Goal: Task Accomplishment & Management: Complete application form

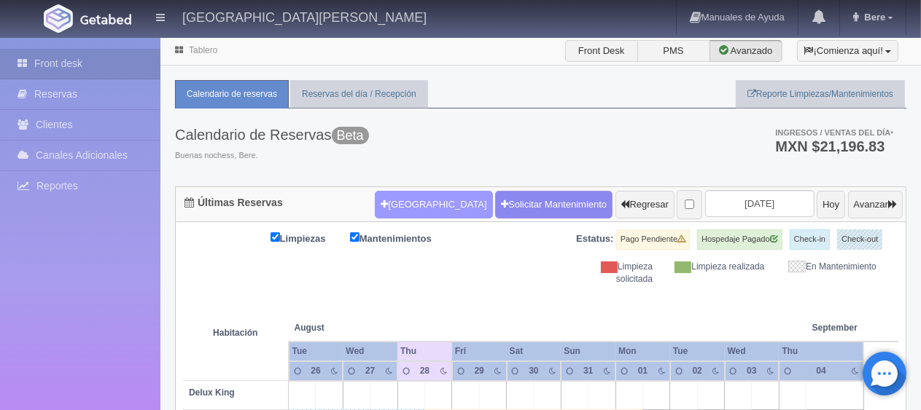
click at [413, 206] on button "[GEOGRAPHIC_DATA]" at bounding box center [433, 205] width 117 height 28
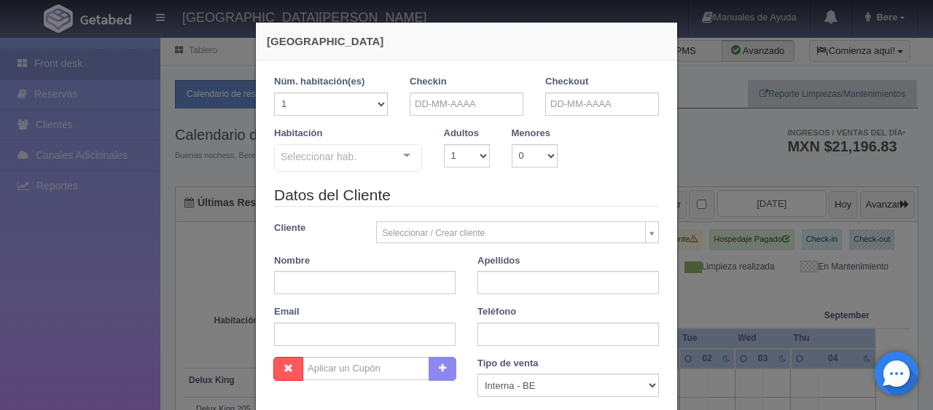
checkbox input "false"
click at [478, 109] on input "text" at bounding box center [467, 104] width 114 height 23
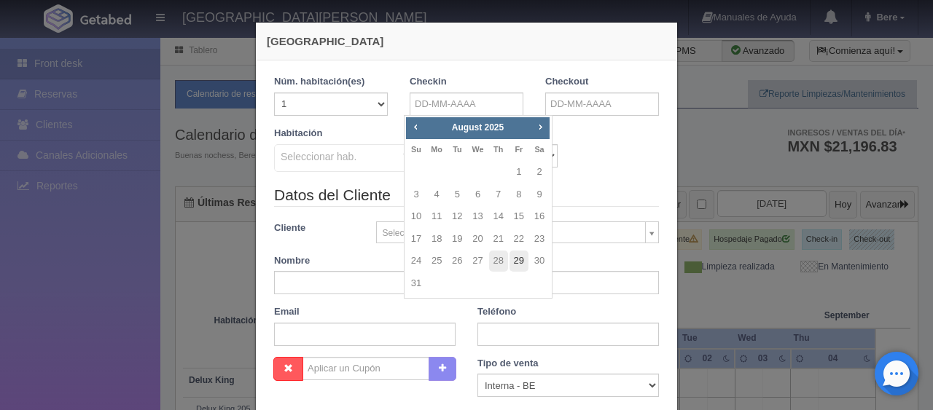
click at [519, 264] on link "29" at bounding box center [518, 261] width 19 height 21
type input "29-08-2025"
checkbox input "false"
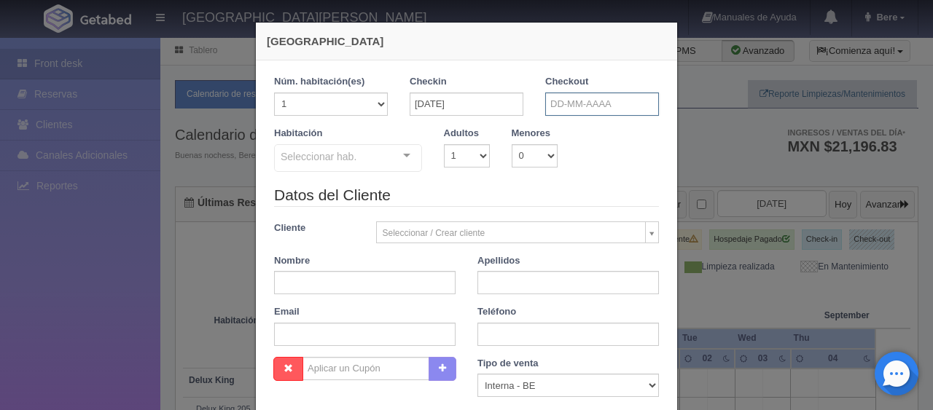
click at [583, 103] on input "text" at bounding box center [602, 104] width 114 height 23
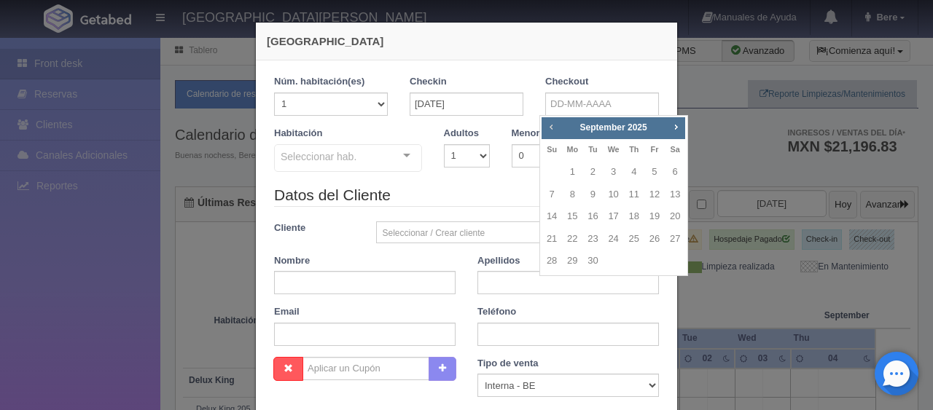
click at [544, 130] on link "Prev" at bounding box center [551, 127] width 16 height 16
click at [678, 264] on link "30" at bounding box center [674, 261] width 19 height 21
type input "[DATE]"
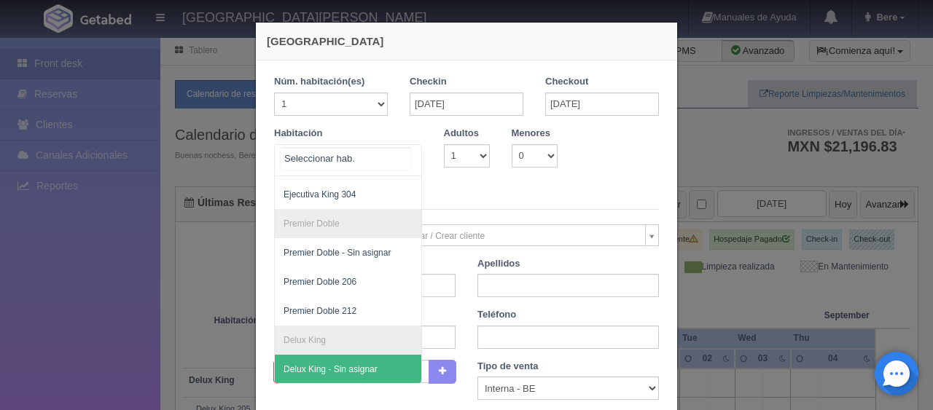
scroll to position [155, 0]
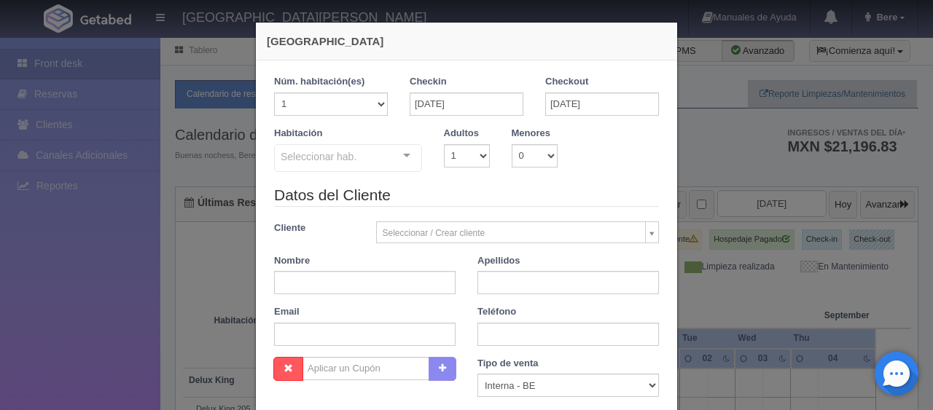
click at [453, 142] on div "Adultos 1 2 3 4 5 6 7 8 9 10" at bounding box center [467, 147] width 68 height 41
click at [362, 168] on div "Seleccionar hab." at bounding box center [348, 158] width 148 height 28
click at [385, 168] on div "Seleccionar hab." at bounding box center [348, 158] width 148 height 28
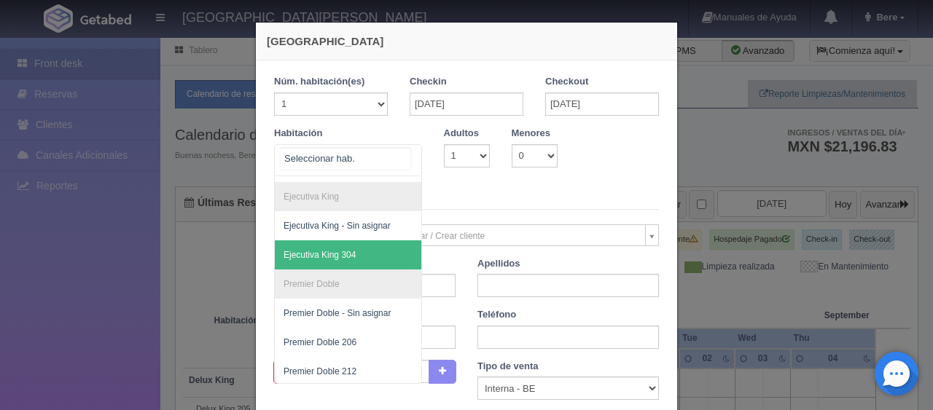
scroll to position [82, 0]
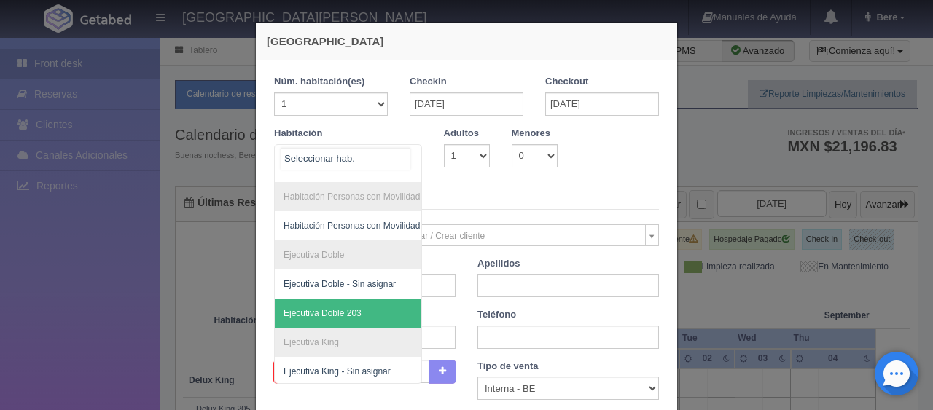
click at [350, 308] on span "Ejecutiva Doble 203" at bounding box center [323, 313] width 78 height 10
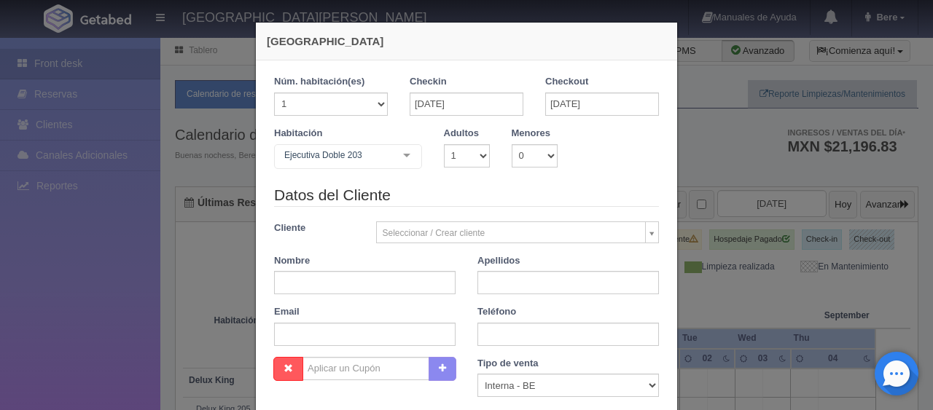
checkbox input "false"
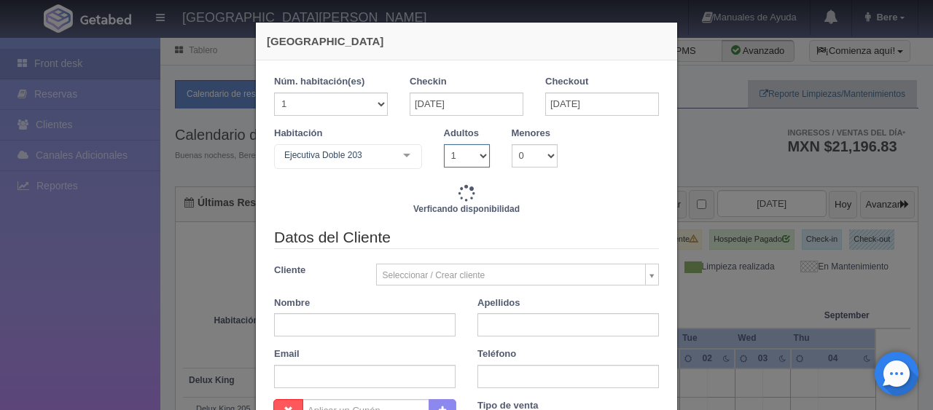
click at [459, 153] on select "1 2 3 4 5 6 7 8 9 10" at bounding box center [467, 155] width 46 height 23
select select "2"
click at [444, 144] on select "1 2 3 4 5 6 7 8 9 10" at bounding box center [467, 155] width 46 height 23
type input "1299.00"
checkbox input "false"
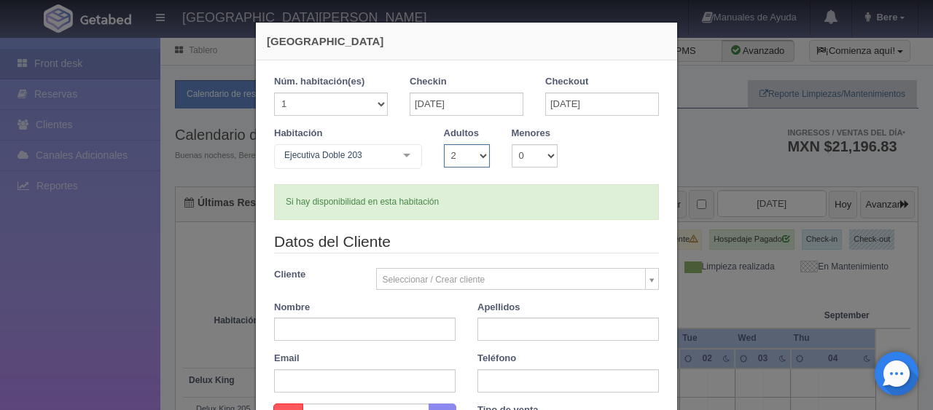
checkbox input "false"
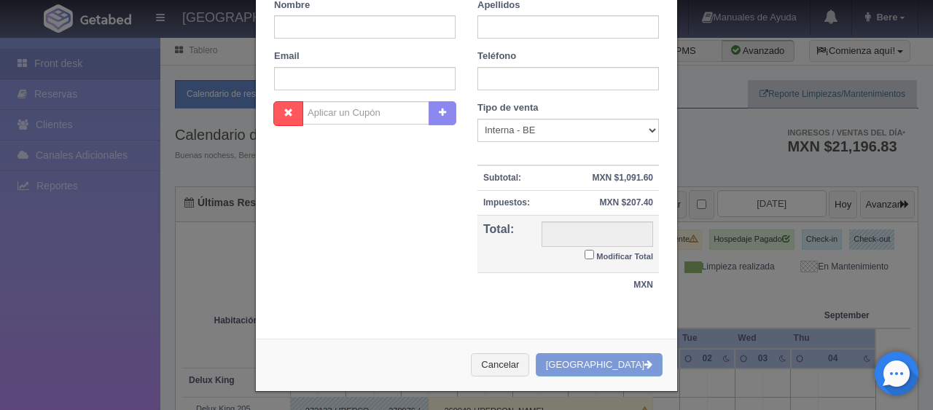
scroll to position [0, 0]
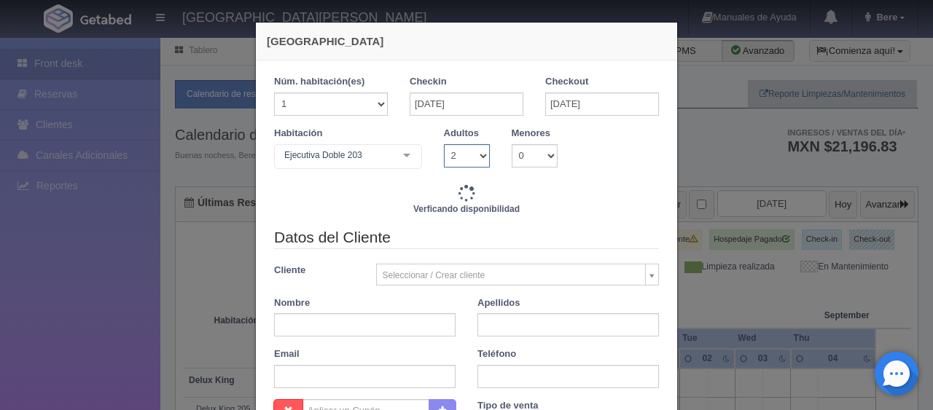
type input "1549.00"
checkbox input "false"
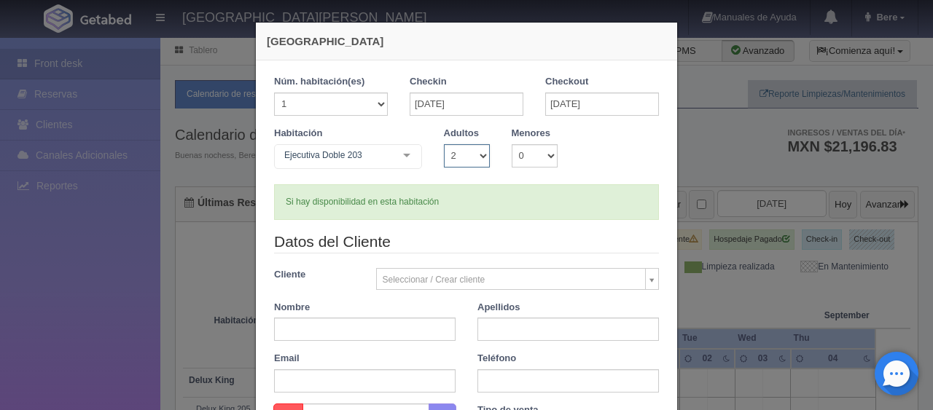
click at [448, 156] on select "1 2 3 4 5 6 7 8 9 10" at bounding box center [467, 155] width 46 height 23
drag, startPoint x: 461, startPoint y: 150, endPoint x: 466, endPoint y: 162, distance: 12.7
click at [461, 150] on select "1 2 3 4 5 6 7 8 9 10" at bounding box center [467, 155] width 46 height 23
select select "3"
click at [444, 144] on select "1 2 3 4 5 6 7 8 9 10" at bounding box center [467, 155] width 46 height 23
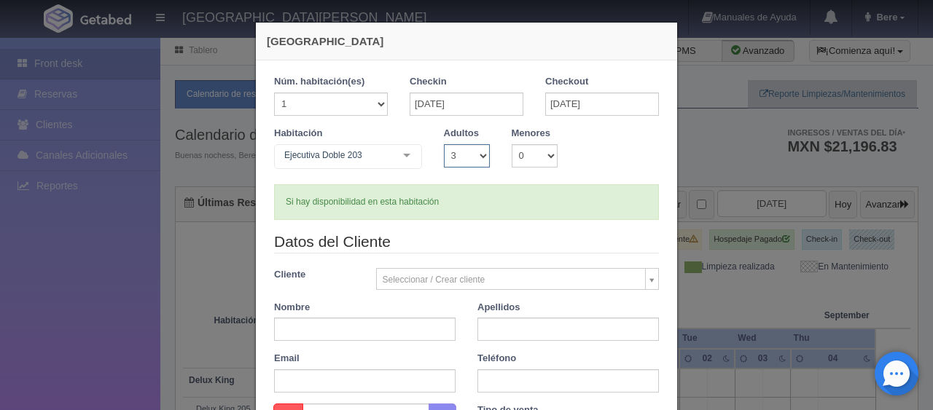
checkbox input "false"
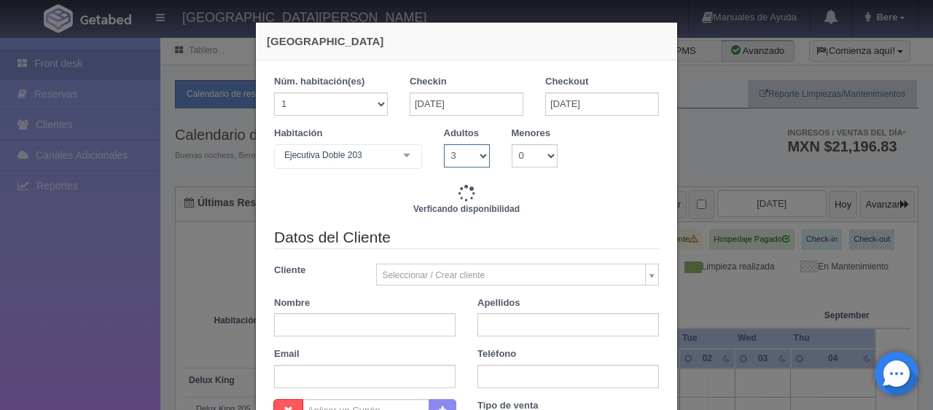
scroll to position [219, 0]
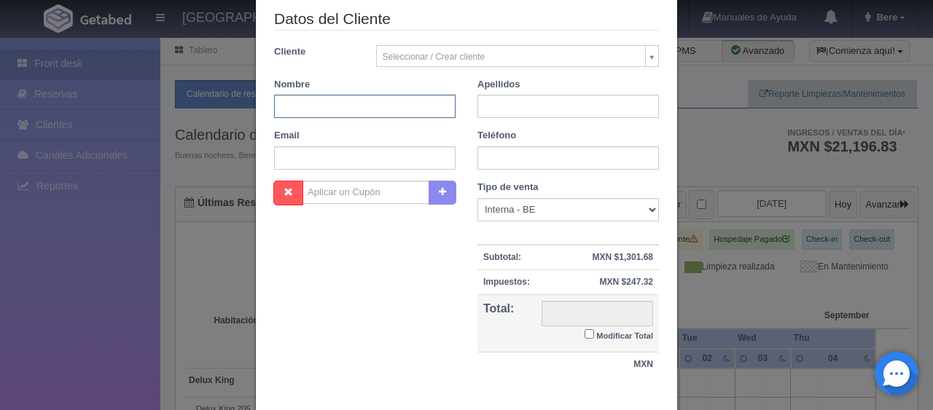
type input "1759.00"
checkbox input "false"
click at [361, 110] on input "text" at bounding box center [364, 106] width 181 height 23
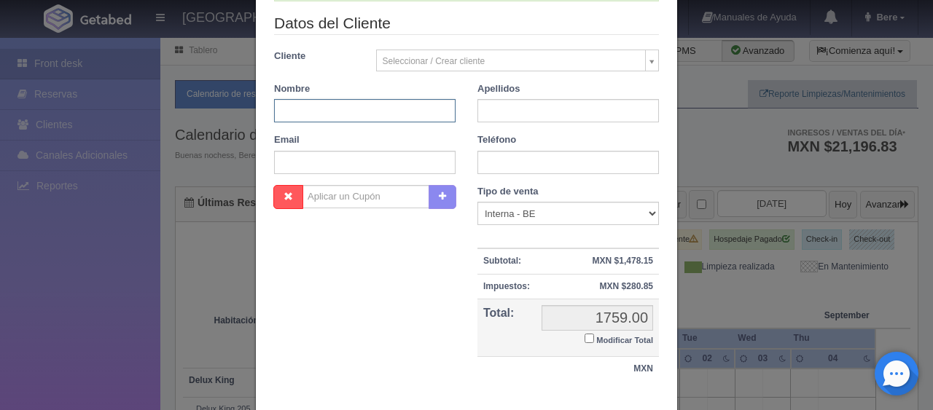
click at [364, 106] on input "text" at bounding box center [364, 110] width 181 height 23
paste input "[PERSON_NAME]"
type input "[PERSON_NAME]"
paste input "[PERSON_NAME]"
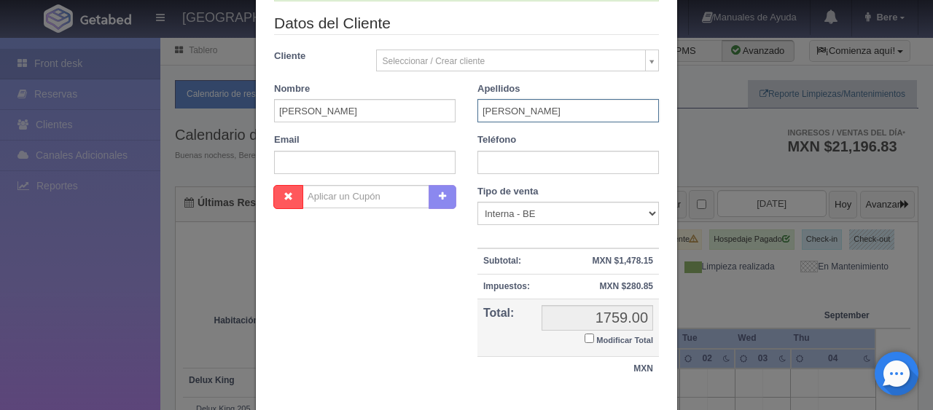
type input "[PERSON_NAME]"
click at [531, 167] on input "text" at bounding box center [567, 162] width 181 height 23
paste input "52 1 729 403 9214"
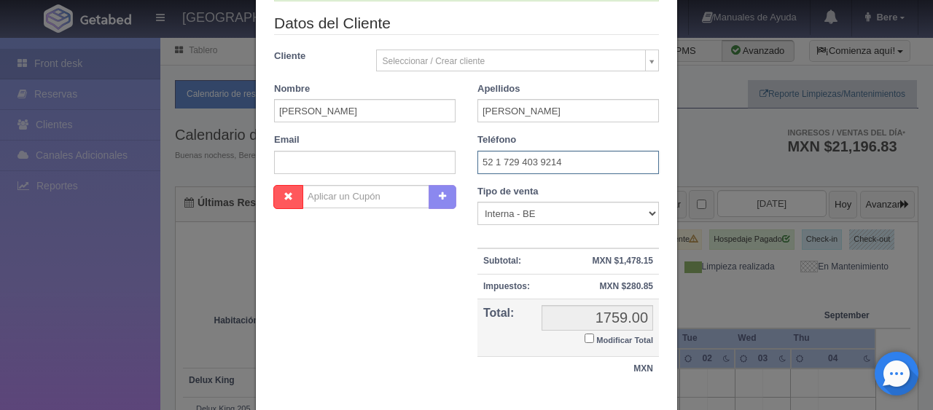
type input "52 1 729 403 9214"
click at [504, 208] on select "Correo Electronico Interna - BE Llamada OTA Externa Otro WALK IN" at bounding box center [567, 213] width 181 height 23
select select "other"
click at [477, 202] on select "Correo Electronico Interna - BE Llamada OTA Externa Otro WALK IN" at bounding box center [567, 213] width 181 height 23
click at [586, 339] on input "Modificar Total" at bounding box center [589, 338] width 9 height 9
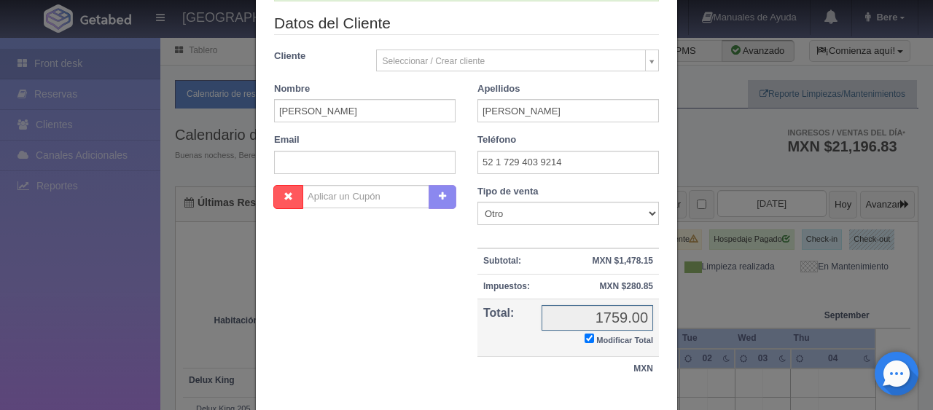
checkbox input "true"
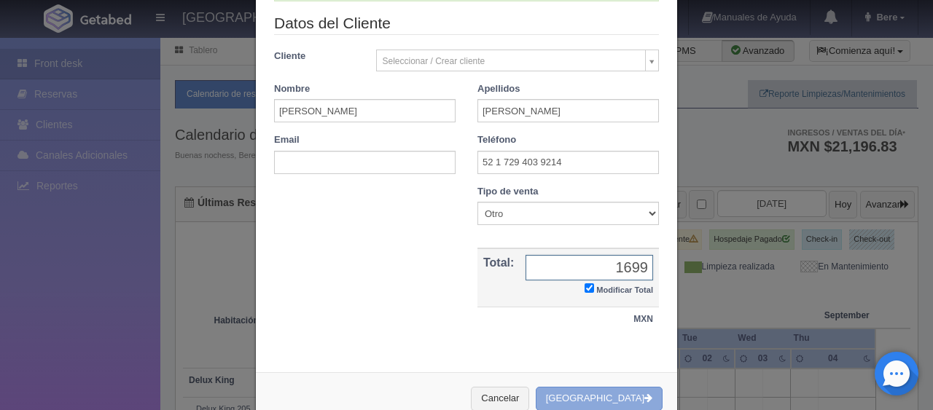
type input "1699"
click at [602, 396] on button "[GEOGRAPHIC_DATA]" at bounding box center [599, 399] width 127 height 24
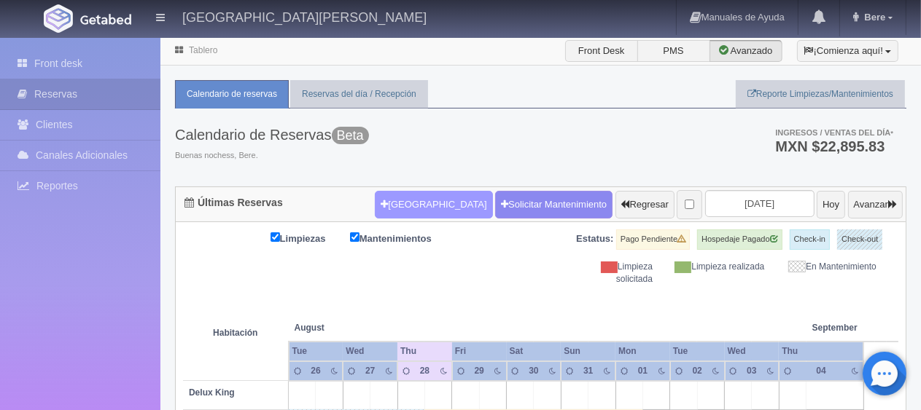
click at [421, 211] on button "[GEOGRAPHIC_DATA]" at bounding box center [433, 205] width 117 height 28
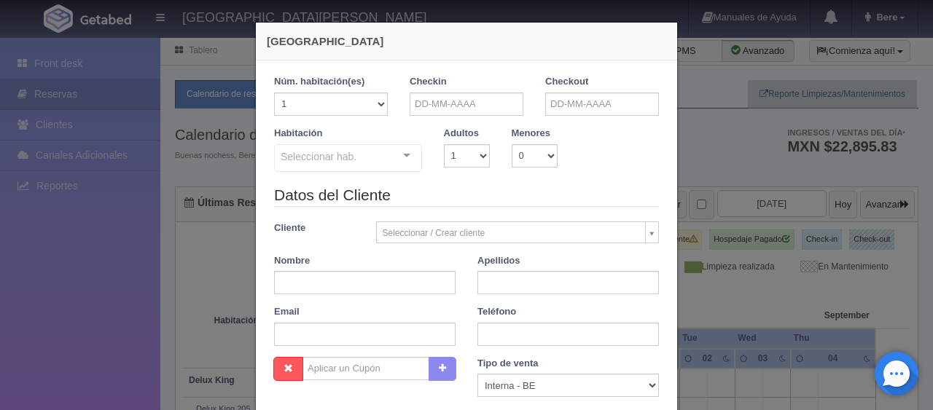
checkbox input "false"
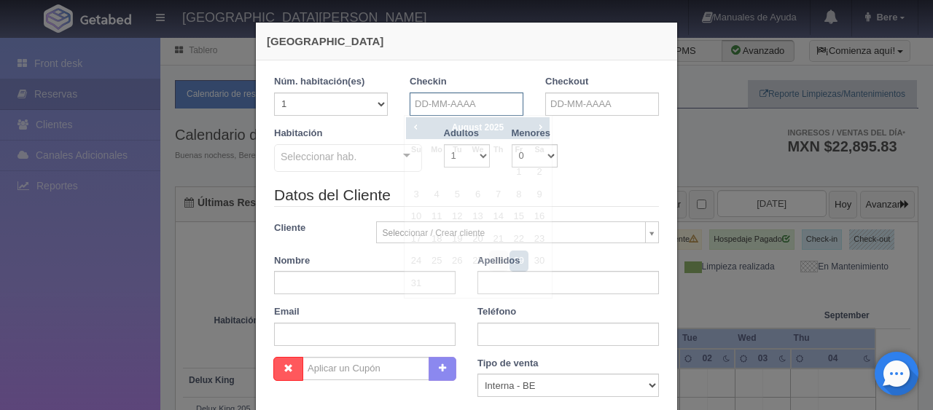
click at [450, 101] on input "text" at bounding box center [467, 104] width 114 height 23
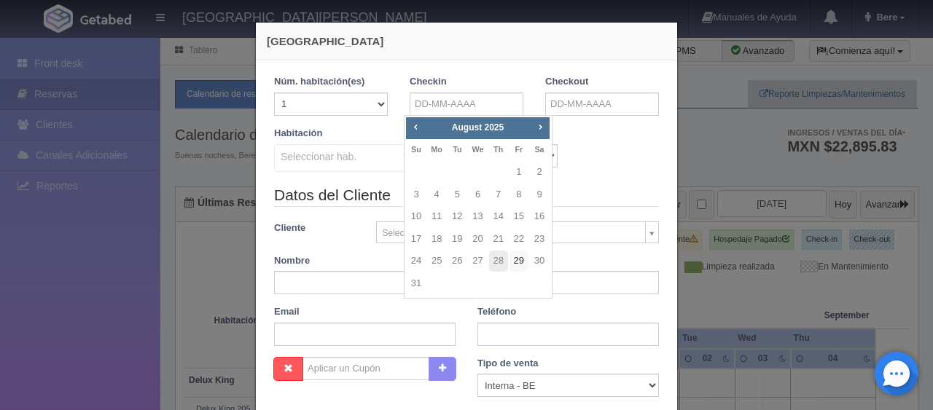
click at [515, 261] on link "29" at bounding box center [518, 261] width 19 height 21
type input "[DATE]"
checkbox input "false"
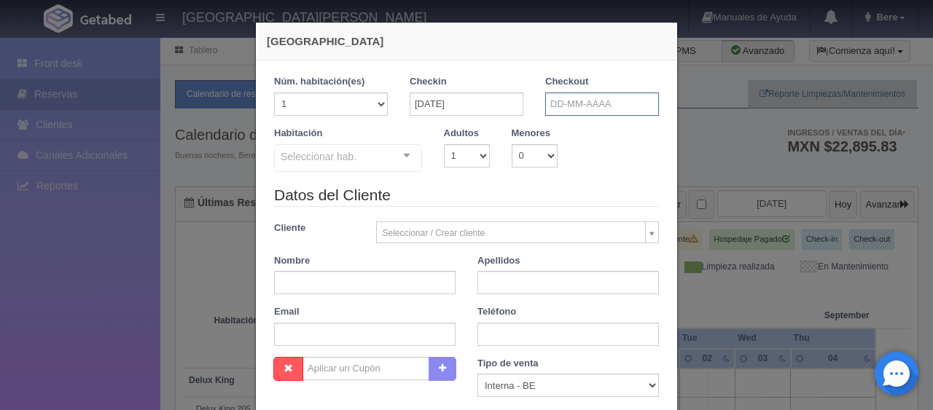
click at [595, 102] on input "text" at bounding box center [602, 104] width 114 height 23
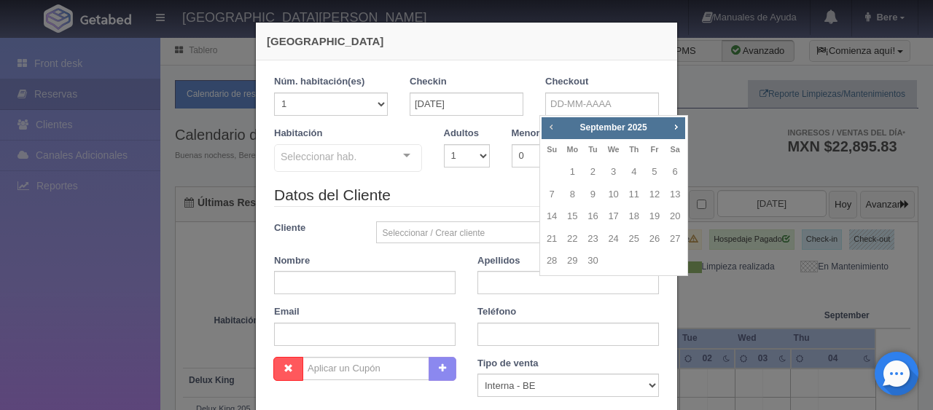
click at [550, 128] on span "Prev" at bounding box center [551, 127] width 12 height 12
click at [669, 246] on span "23" at bounding box center [674, 239] width 19 height 21
click at [673, 261] on link "30" at bounding box center [674, 261] width 19 height 21
type input "[DATE]"
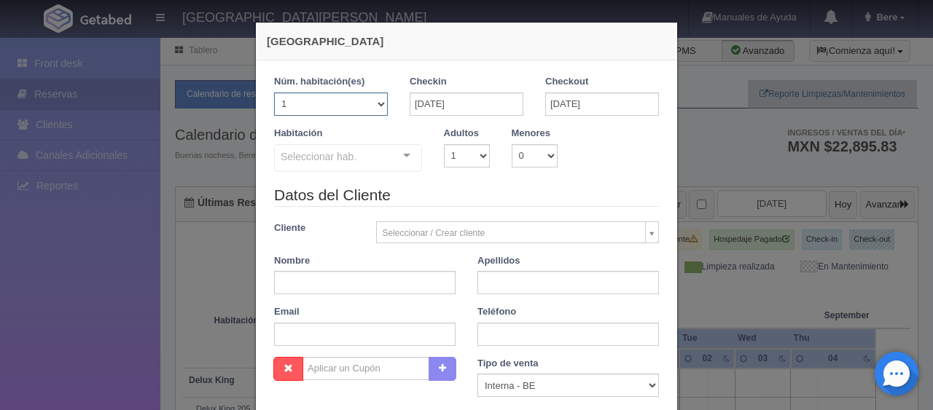
click at [301, 103] on select "1 2 3 4 5 6 7 8 9 10 11 12 13 14 15 16 17 18 19 20" at bounding box center [331, 104] width 114 height 23
checkbox input "false"
select select "2"
click at [274, 93] on select "1 2 3 4 5 6 7 8 9 10 11 12 13 14 15 16 17 18 19 20" at bounding box center [331, 104] width 114 height 23
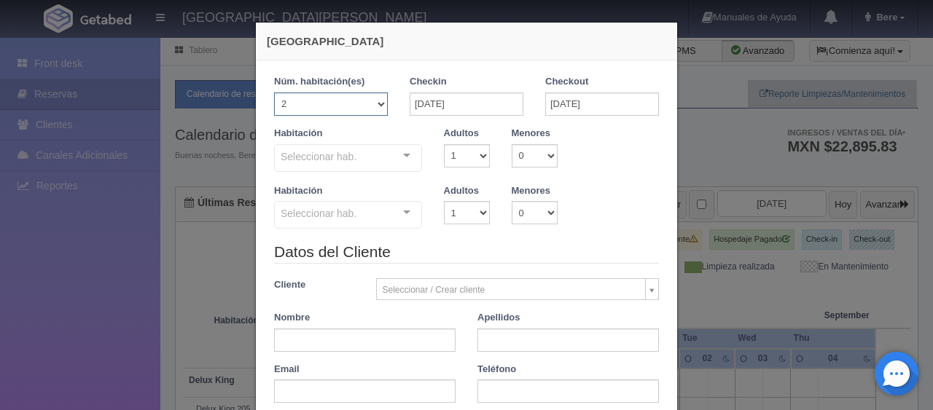
checkbox input "false"
click at [466, 157] on select "1 2 3 4 5 6 7 8 9 10" at bounding box center [467, 155] width 46 height 23
select select "2"
click at [444, 144] on select "1 2 3 4 5 6 7 8 9 10" at bounding box center [467, 155] width 46 height 23
checkbox input "false"
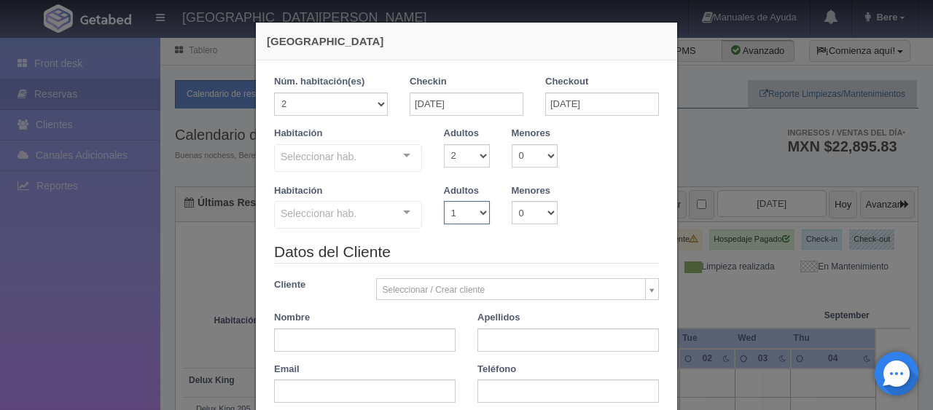
click at [464, 214] on select "1 2 3 4 5 6 7 8 9 10" at bounding box center [467, 212] width 46 height 23
select select "2"
click at [444, 201] on select "1 2 3 4 5 6 7 8 9 10" at bounding box center [467, 212] width 46 height 23
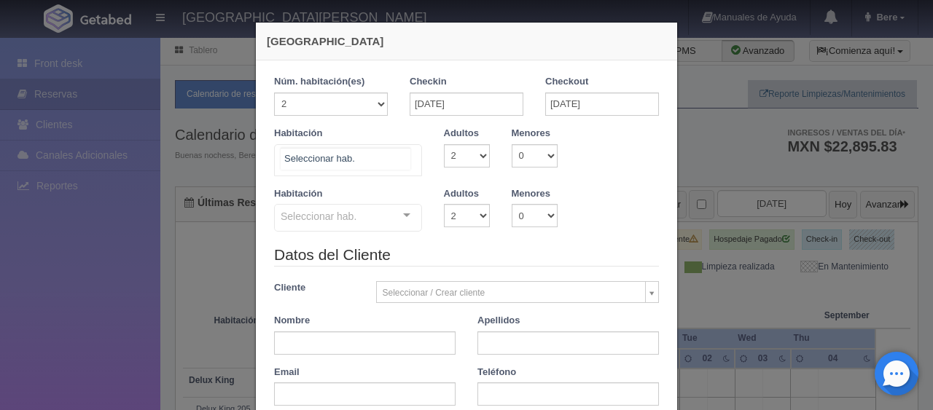
click at [363, 169] on div at bounding box center [348, 160] width 148 height 32
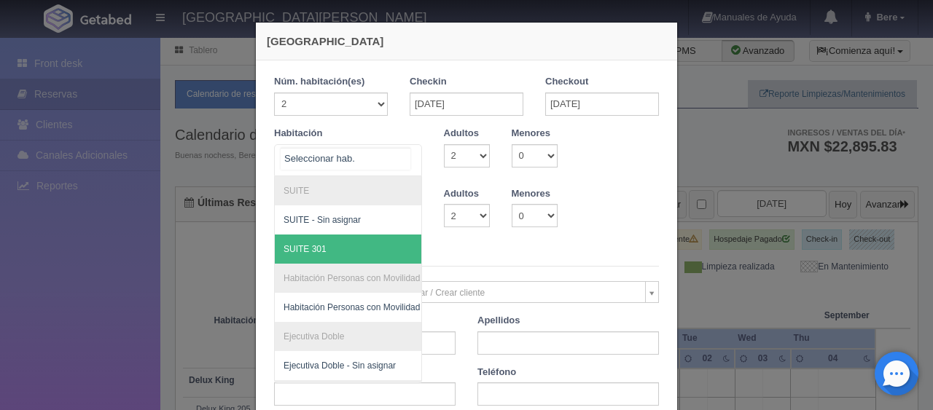
scroll to position [271, 0]
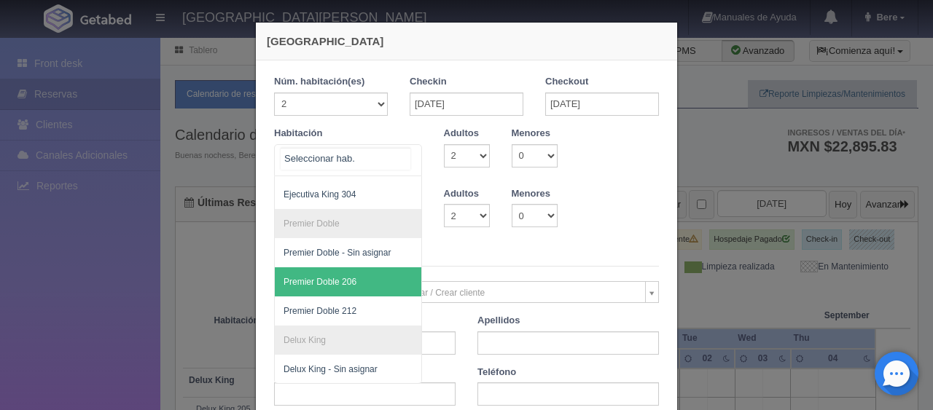
click at [359, 274] on span "Premier Doble 206" at bounding box center [397, 281] width 245 height 29
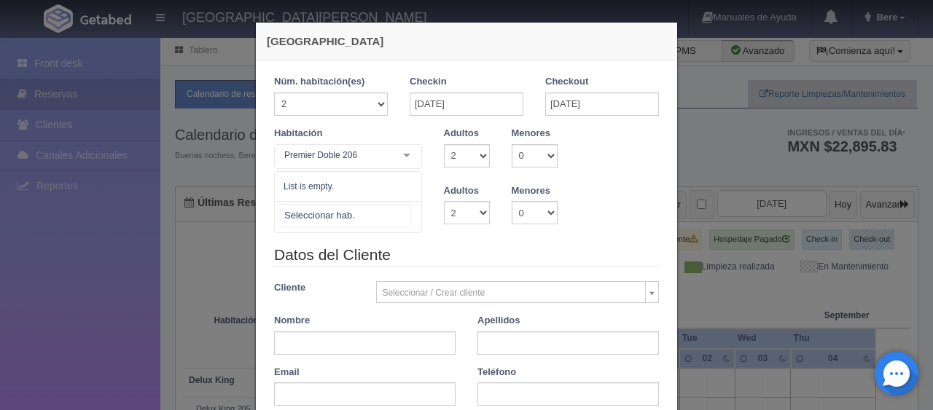
click at [375, 216] on div at bounding box center [348, 217] width 148 height 32
checkbox input "false"
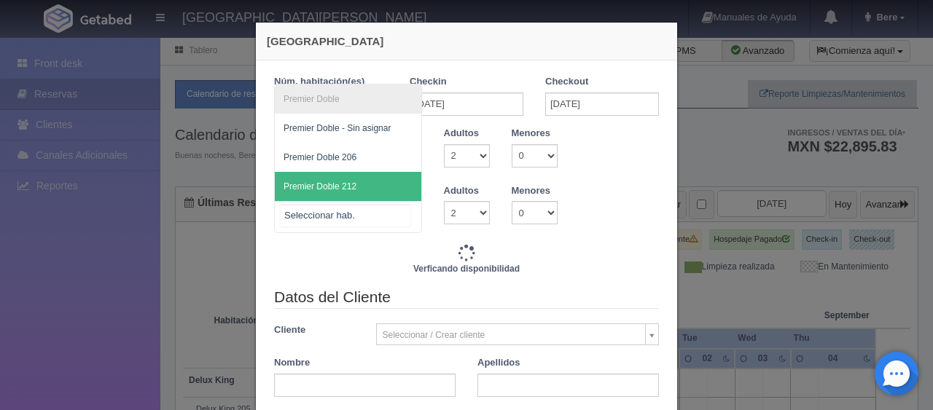
click at [366, 188] on span "Premier Doble 212" at bounding box center [348, 186] width 146 height 29
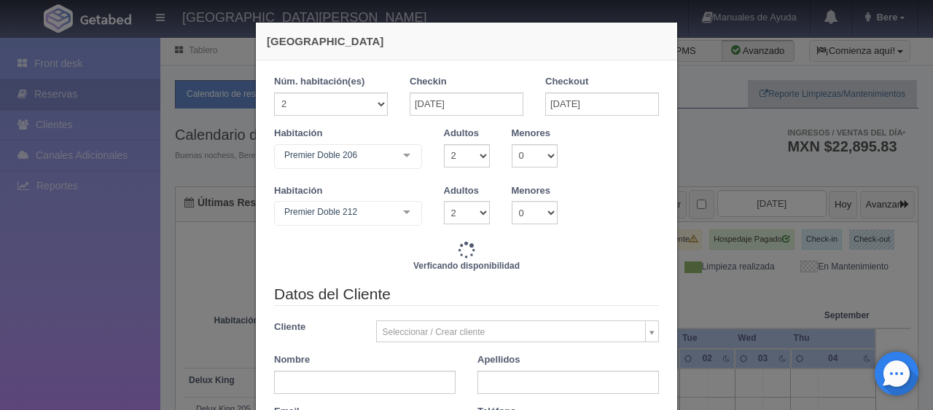
type input "3298.00"
checkbox input "false"
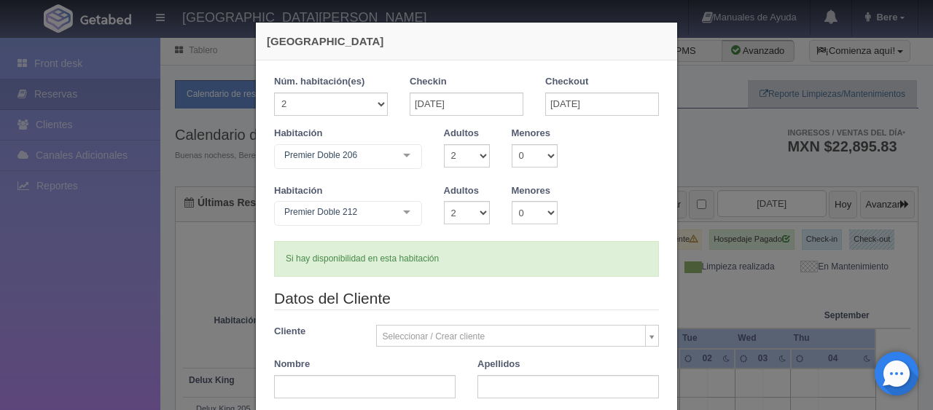
scroll to position [361, 0]
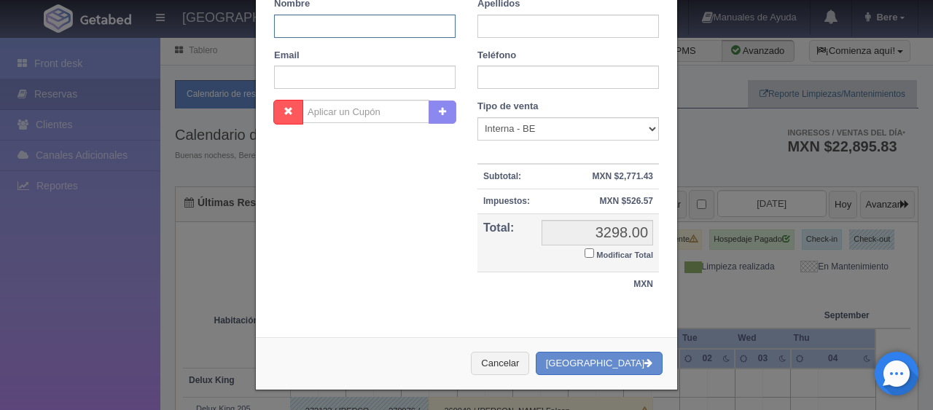
click at [369, 26] on input "text" at bounding box center [364, 26] width 181 height 23
paste input "[PERSON_NAME]"
drag, startPoint x: 408, startPoint y: 32, endPoint x: 297, endPoint y: 35, distance: 111.6
click at [297, 35] on input "[PERSON_NAME]" at bounding box center [364, 26] width 181 height 23
type input "[PERSON_NAME]"
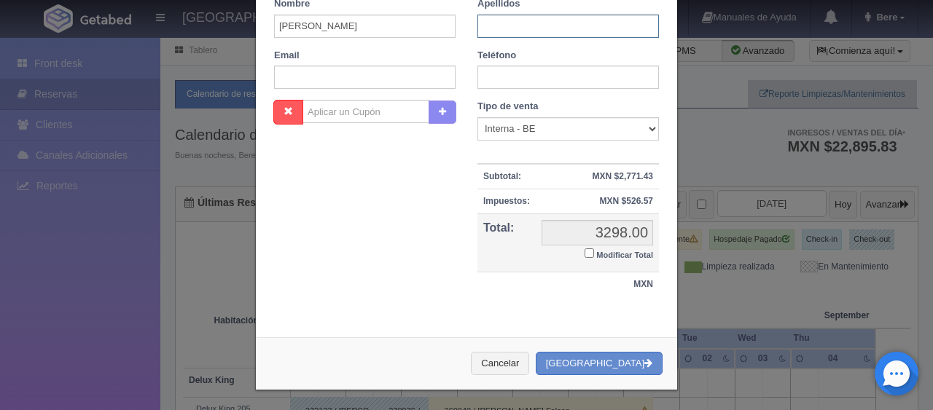
paste input "[PERSON_NAME]"
type input "[PERSON_NAME]"
click at [528, 73] on input "text" at bounding box center [567, 77] width 181 height 23
paste input "52 1 729 403 9214"
type input "52 1 729 403 9214"
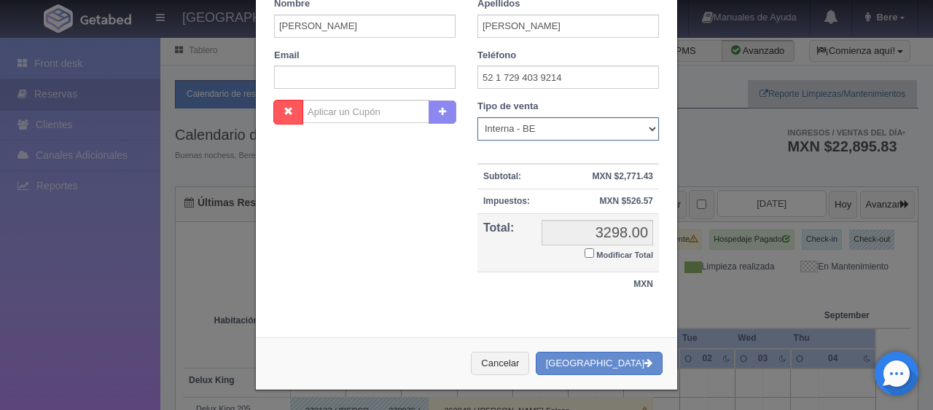
drag, startPoint x: 501, startPoint y: 133, endPoint x: 501, endPoint y: 144, distance: 11.7
click at [501, 144] on div "Tipo de venta Correo Electronico Interna - BE Llamada OTA Externa Otro WALK IN …" at bounding box center [567, 200] width 203 height 201
select select "other"
click at [477, 117] on select "Correo Electronico Interna - BE Llamada OTA Externa Otro WALK IN" at bounding box center [567, 128] width 181 height 23
click at [588, 254] on label "Modificar Total" at bounding box center [619, 254] width 69 height 17
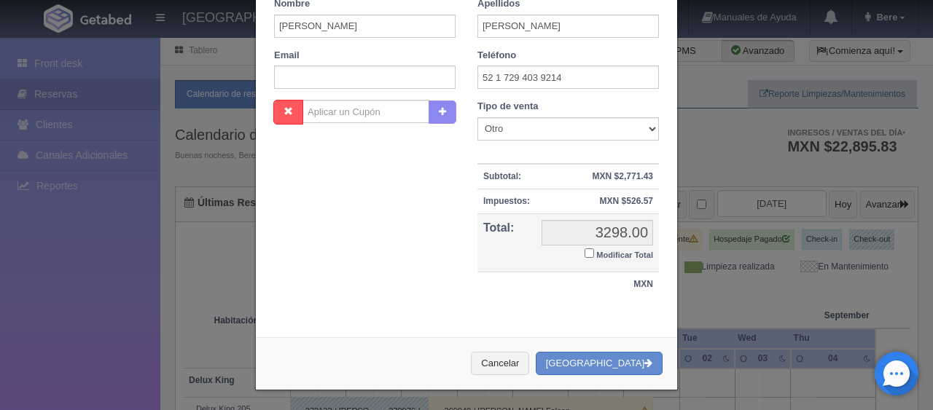
click at [588, 254] on input "Modificar Total" at bounding box center [589, 253] width 9 height 9
checkbox input "true"
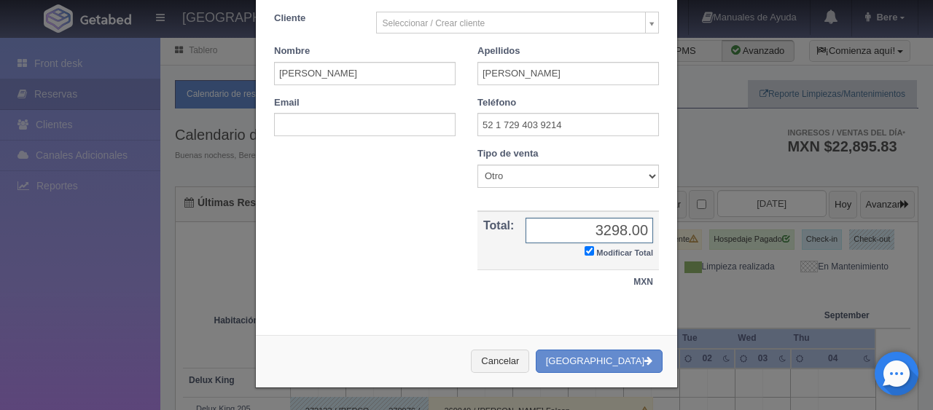
scroll to position [311, 0]
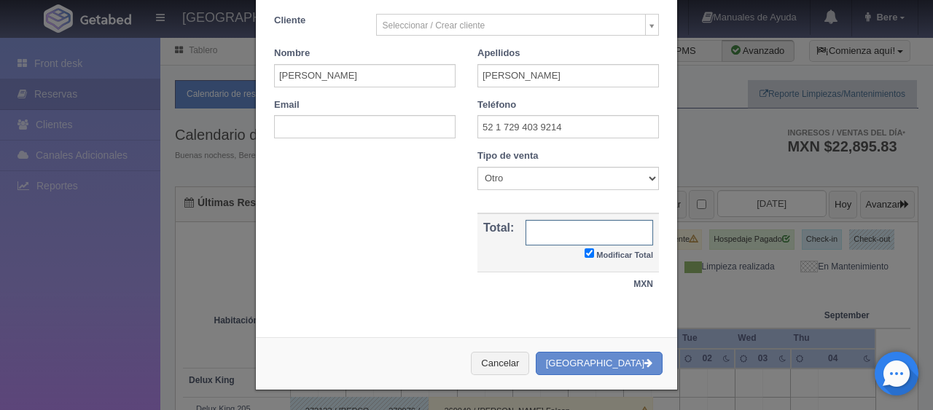
click at [638, 232] on input "text" at bounding box center [590, 233] width 128 height 26
type input "3198"
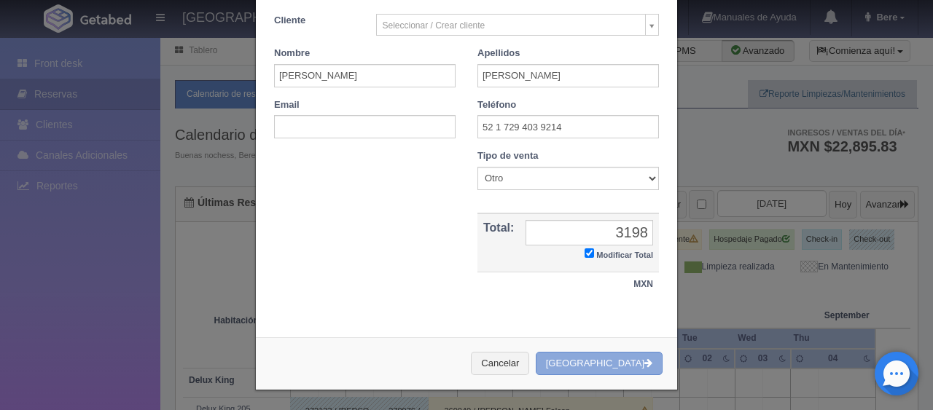
click at [598, 357] on button "[GEOGRAPHIC_DATA]" at bounding box center [599, 364] width 127 height 24
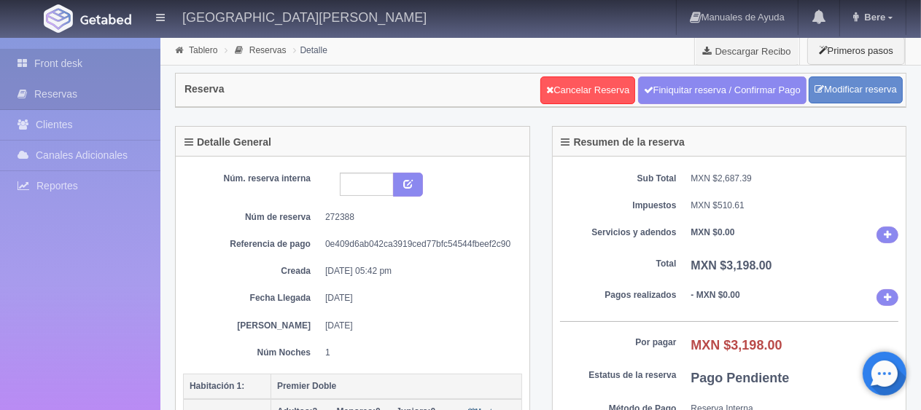
click at [122, 63] on link "Front desk" at bounding box center [80, 64] width 160 height 30
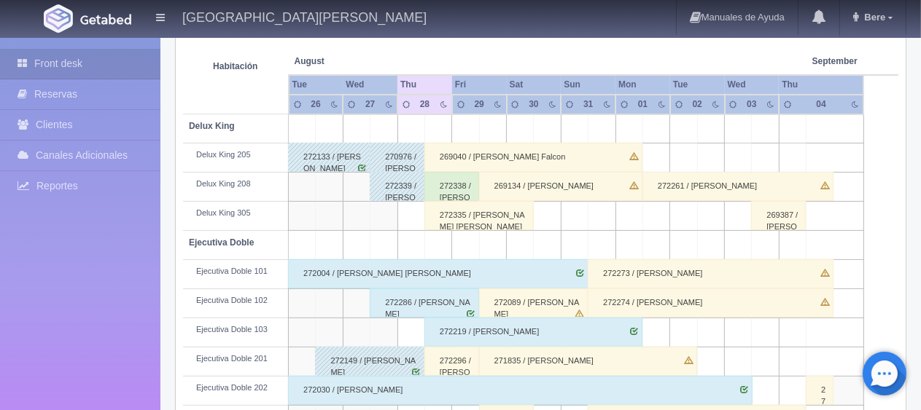
scroll to position [194, 0]
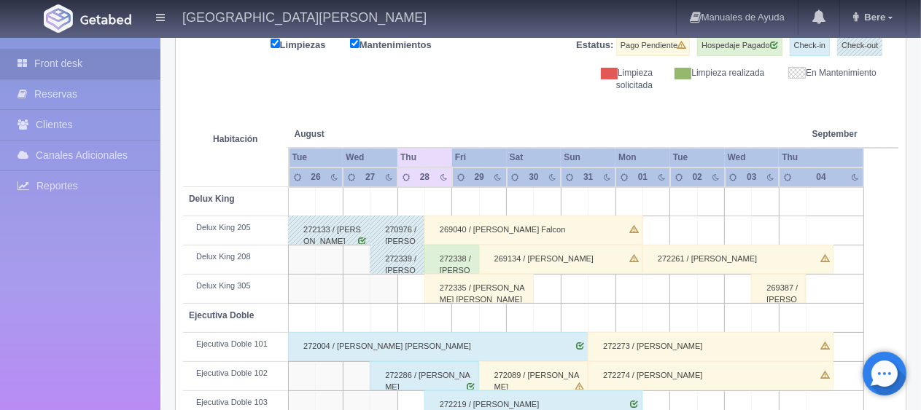
click at [488, 284] on div "272335 / [PERSON_NAME] [PERSON_NAME]" at bounding box center [478, 288] width 109 height 29
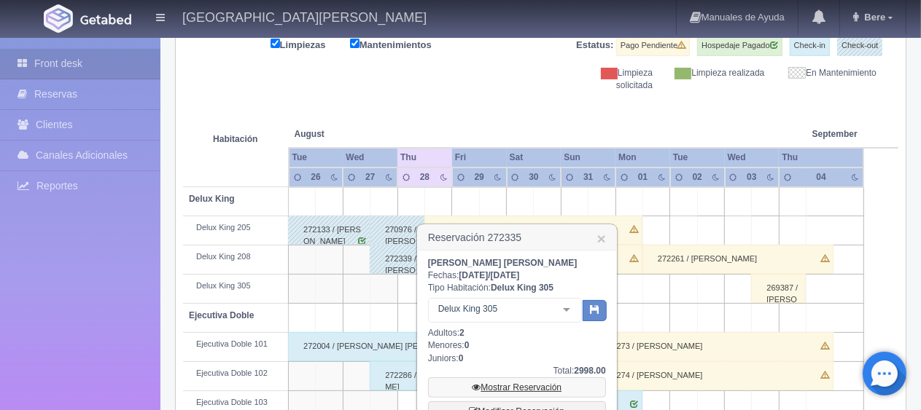
click at [485, 380] on link "Mostrar Reservación" at bounding box center [517, 388] width 178 height 20
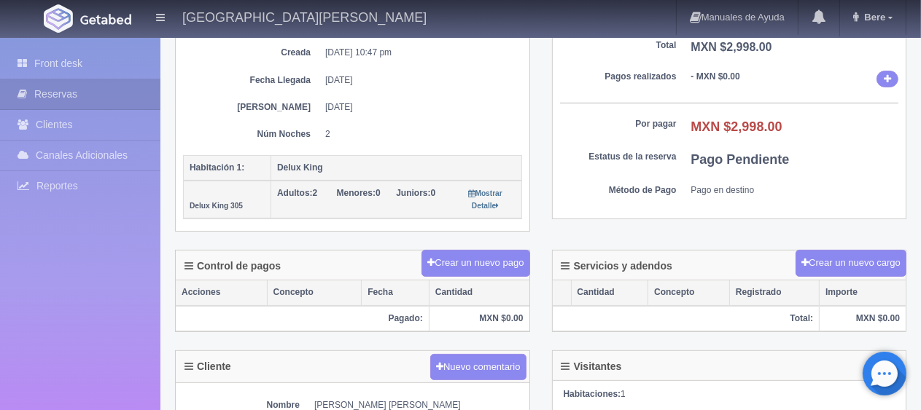
scroll to position [510, 0]
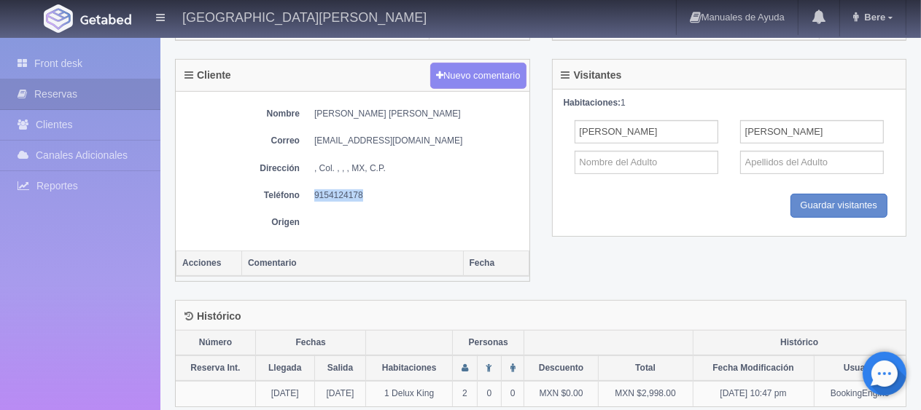
drag, startPoint x: 376, startPoint y: 191, endPoint x: 302, endPoint y: 194, distance: 73.7
click at [302, 194] on dl "Teléfono [PHONE_NUMBER]" at bounding box center [352, 196] width 339 height 12
copy dd "9154124178"
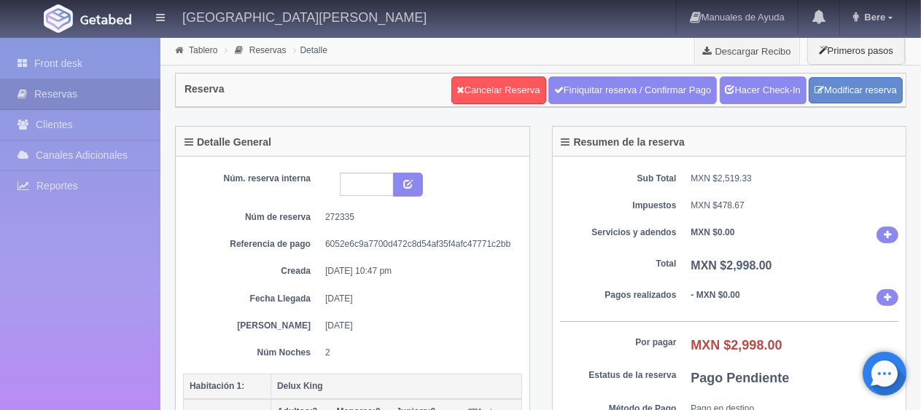
scroll to position [437, 0]
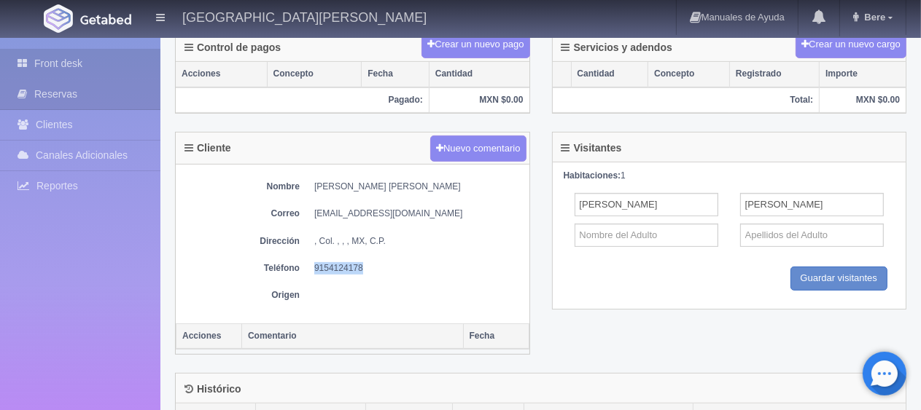
click at [82, 71] on link "Front desk" at bounding box center [80, 64] width 160 height 30
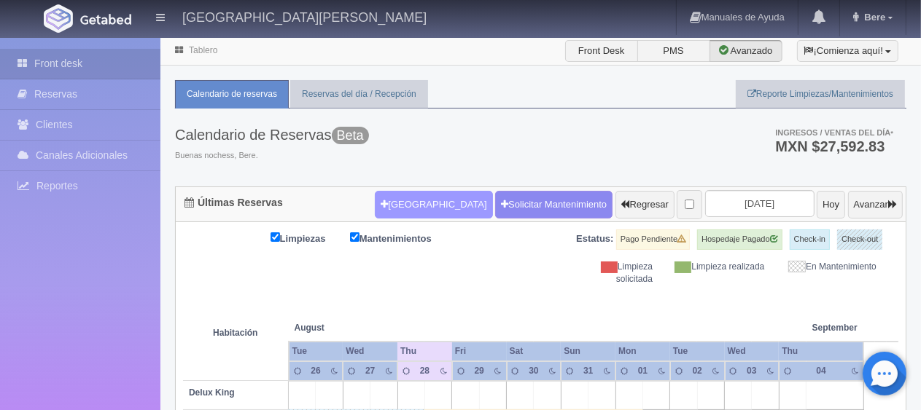
click at [418, 203] on button "[GEOGRAPHIC_DATA]" at bounding box center [433, 205] width 117 height 28
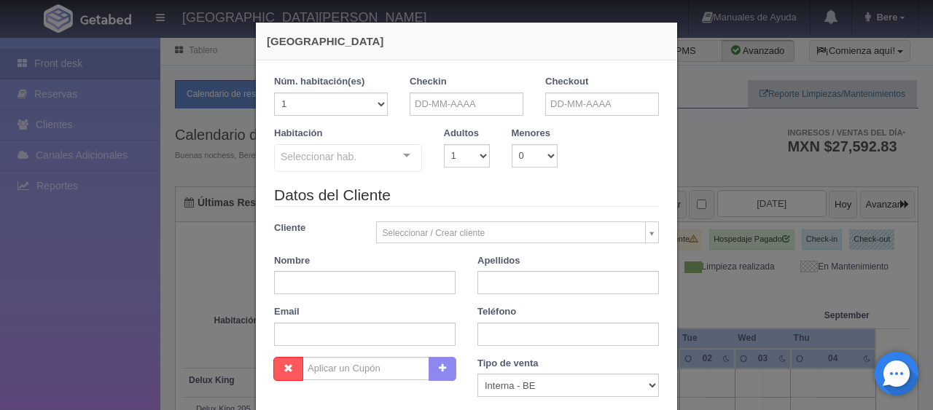
checkbox input "false"
click at [464, 111] on input "text" at bounding box center [467, 104] width 114 height 23
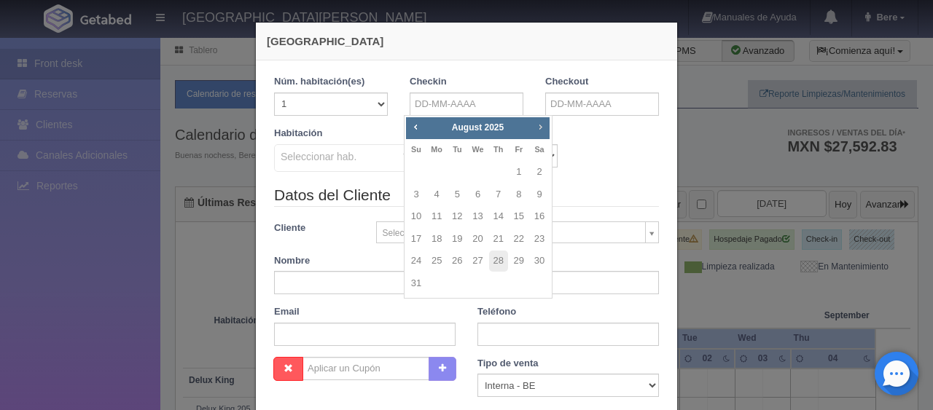
click at [540, 131] on span "Next" at bounding box center [540, 127] width 12 height 12
click at [538, 251] on td at bounding box center [539, 261] width 20 height 23
click at [538, 243] on link "27" at bounding box center [539, 239] width 19 height 21
type input "27-09-2025"
checkbox input "false"
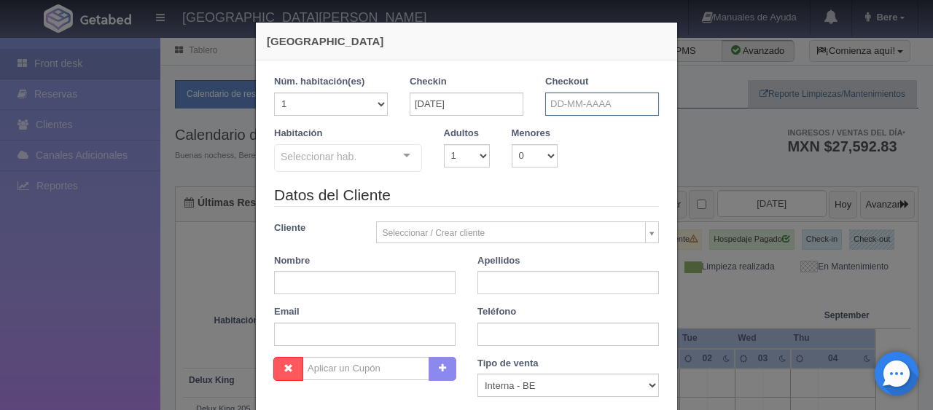
click at [571, 98] on input "text" at bounding box center [602, 104] width 114 height 23
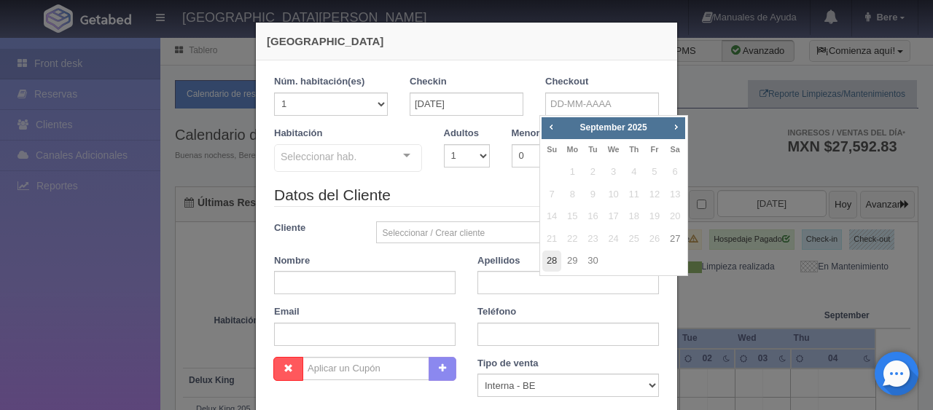
click at [555, 262] on link "28" at bounding box center [551, 261] width 19 height 21
type input "28-09-2025"
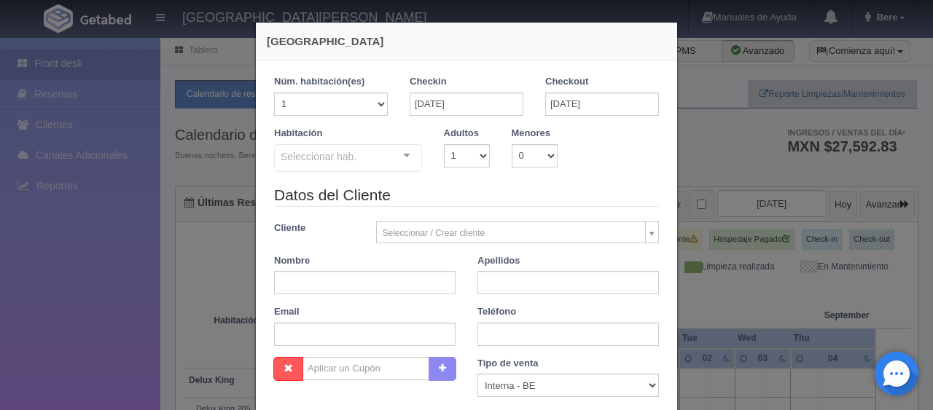
checkbox input "false"
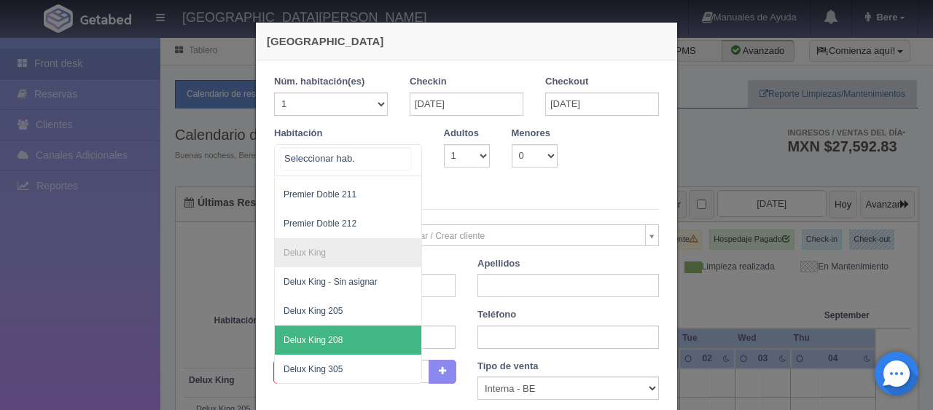
scroll to position [259, 0]
